Goal: Task Accomplishment & Management: Manage account settings

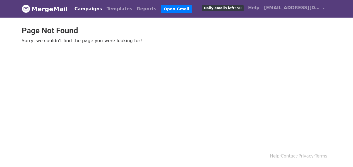
click at [88, 10] on link "Campaigns" at bounding box center [88, 8] width 32 height 11
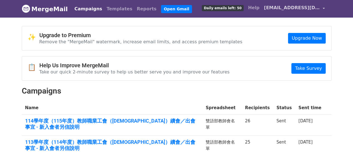
click at [302, 9] on span "[EMAIL_ADDRESS][DOMAIN_NAME]" at bounding box center [292, 7] width 56 height 7
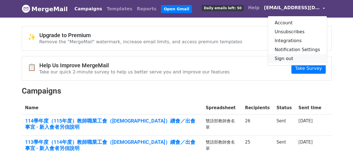
click at [285, 59] on link "Sign out" at bounding box center [297, 58] width 59 height 9
